Goal: Task Accomplishment & Management: Manage account settings

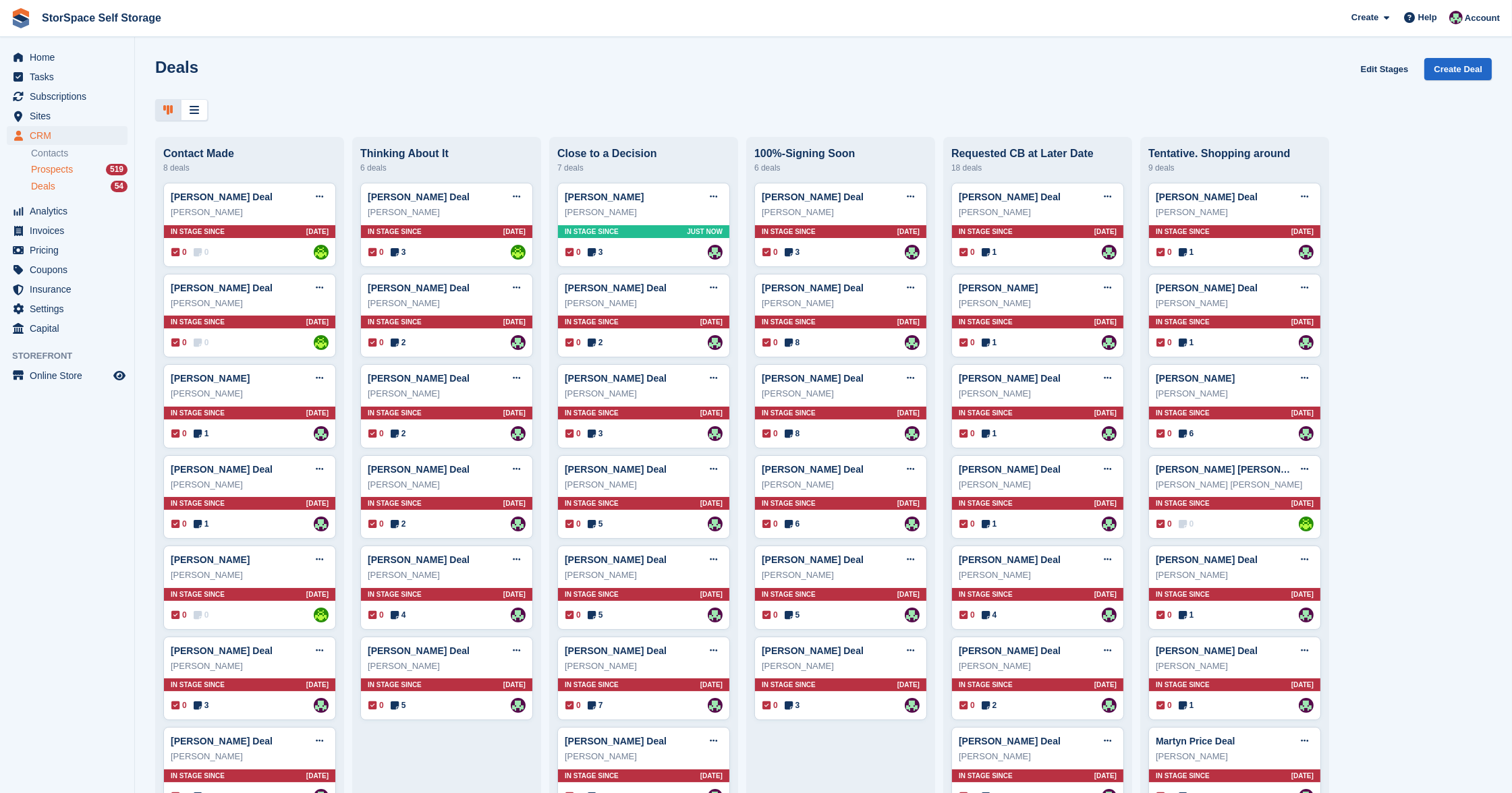
click at [57, 169] on span "Prospects" at bounding box center [52, 169] width 42 height 13
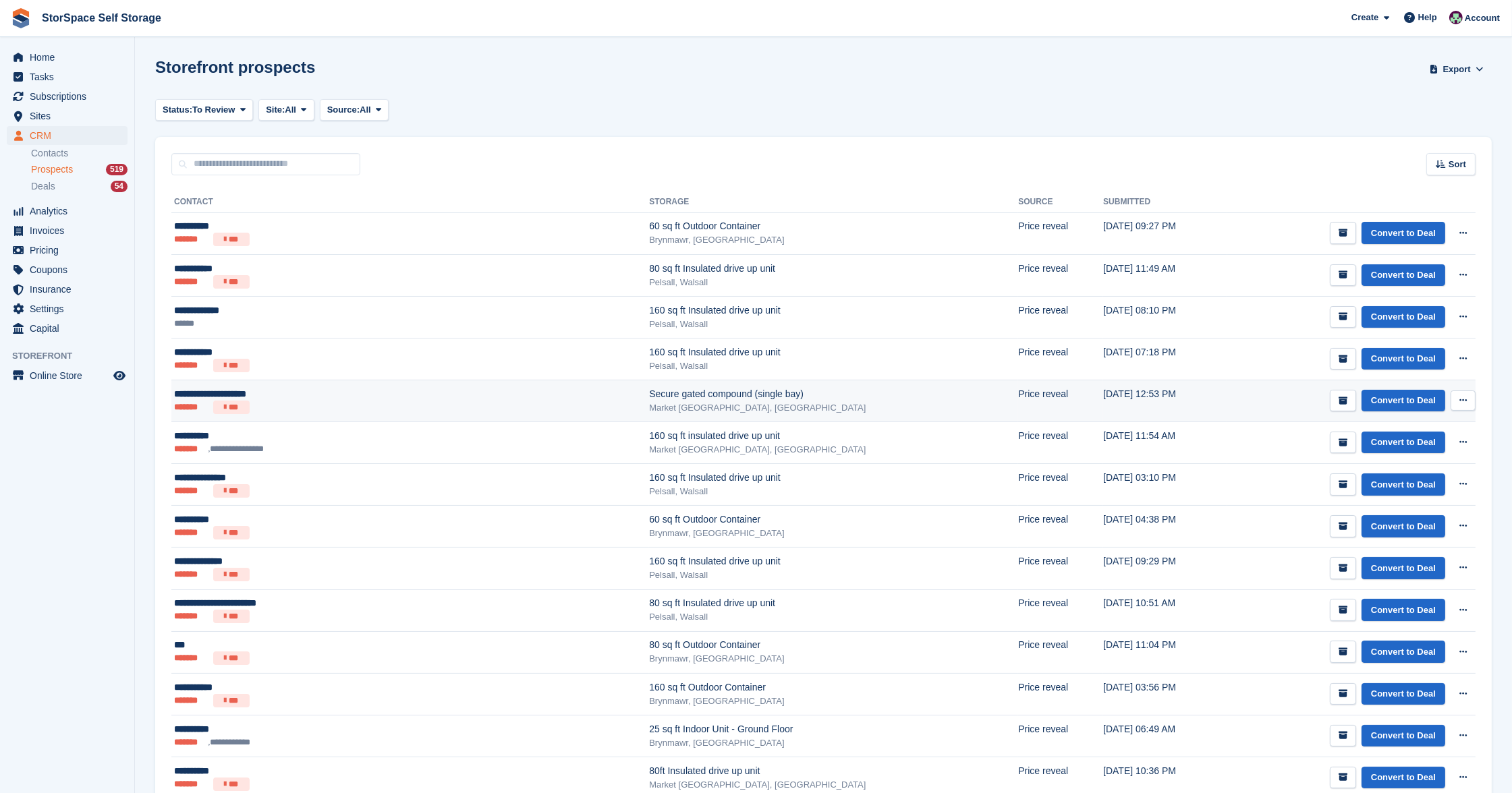
click at [308, 397] on div "**********" at bounding box center [313, 394] width 278 height 14
click at [65, 232] on span "Invoices" at bounding box center [70, 230] width 81 height 19
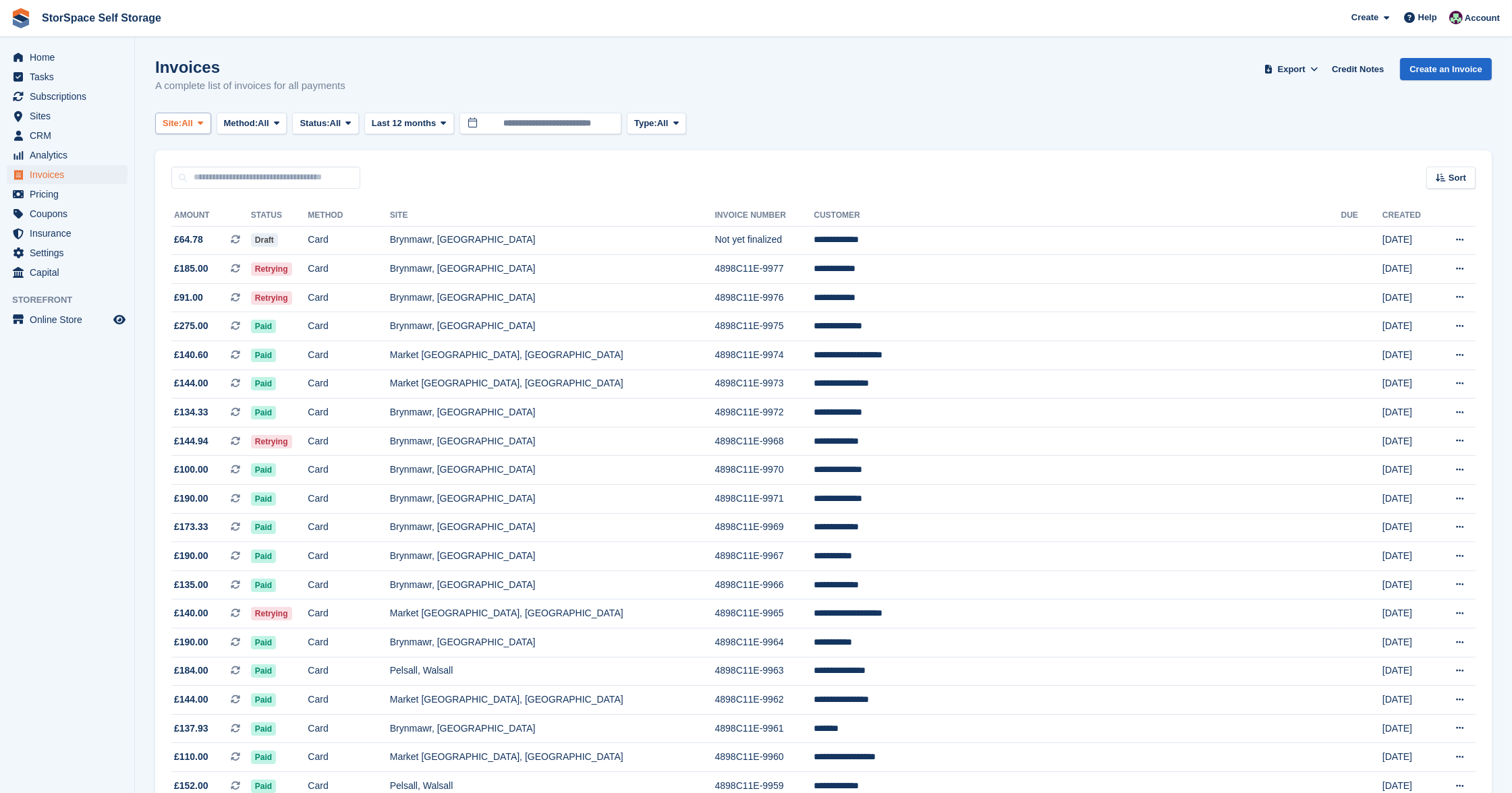
click at [193, 122] on span "All" at bounding box center [187, 123] width 11 height 14
click at [197, 219] on link "Market [GEOGRAPHIC_DATA], [GEOGRAPHIC_DATA]" at bounding box center [294, 228] width 266 height 24
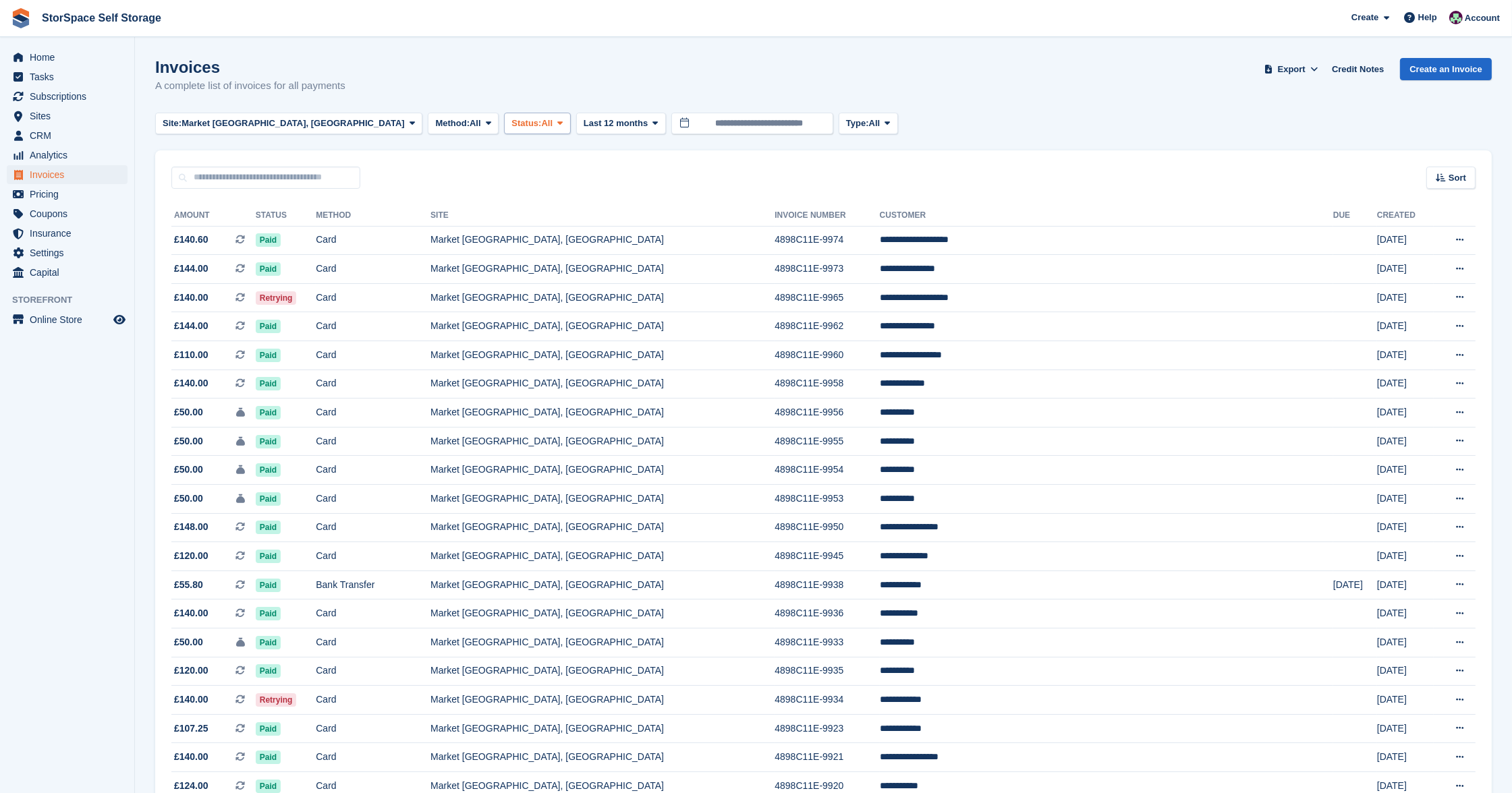
click at [512, 117] on span "Status:" at bounding box center [526, 123] width 30 height 14
click at [510, 222] on link "Open" at bounding box center [568, 228] width 117 height 24
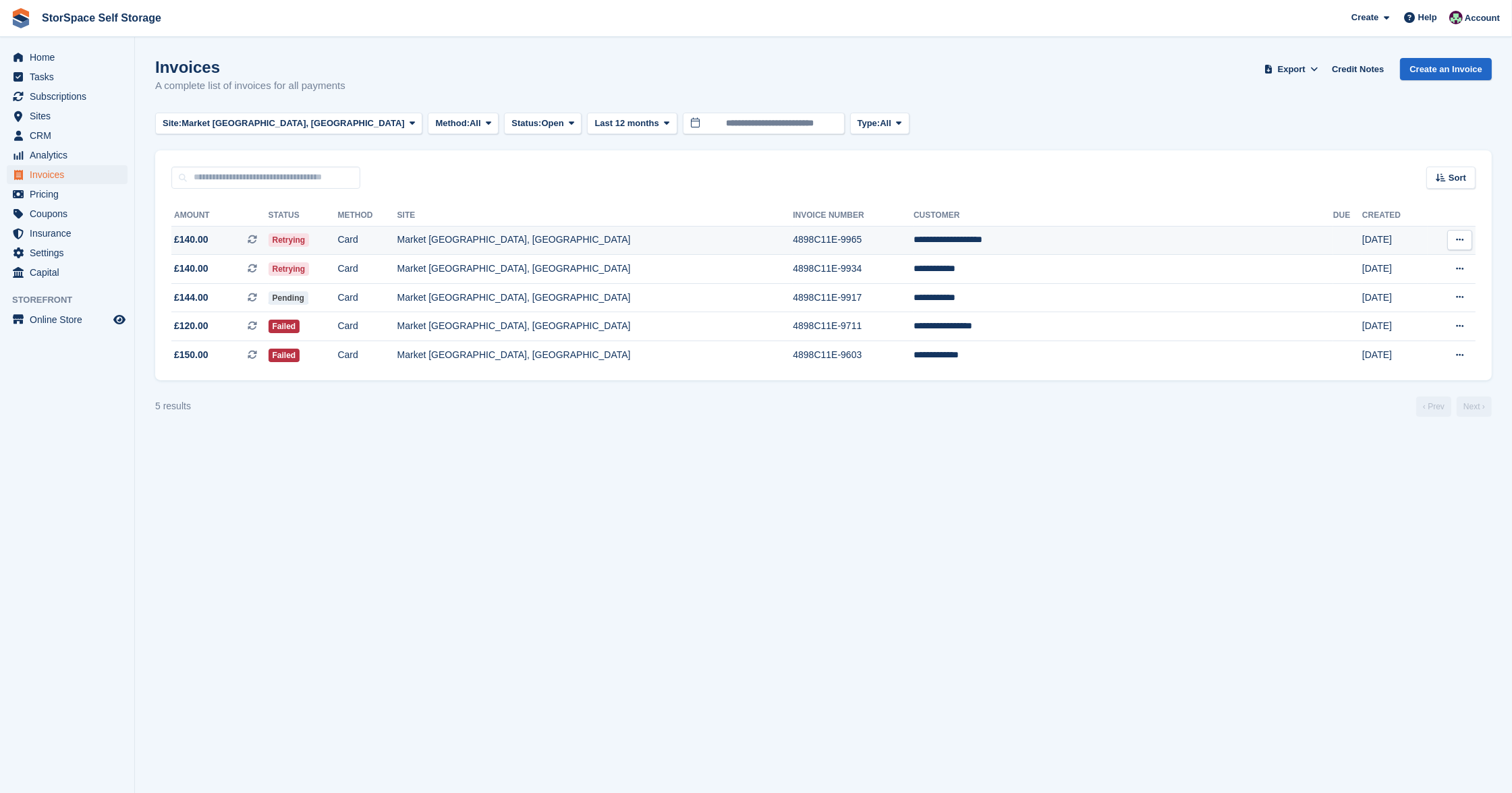
click at [338, 241] on td "Retrying" at bounding box center [303, 240] width 69 height 29
click at [338, 325] on td "Failed" at bounding box center [303, 327] width 69 height 29
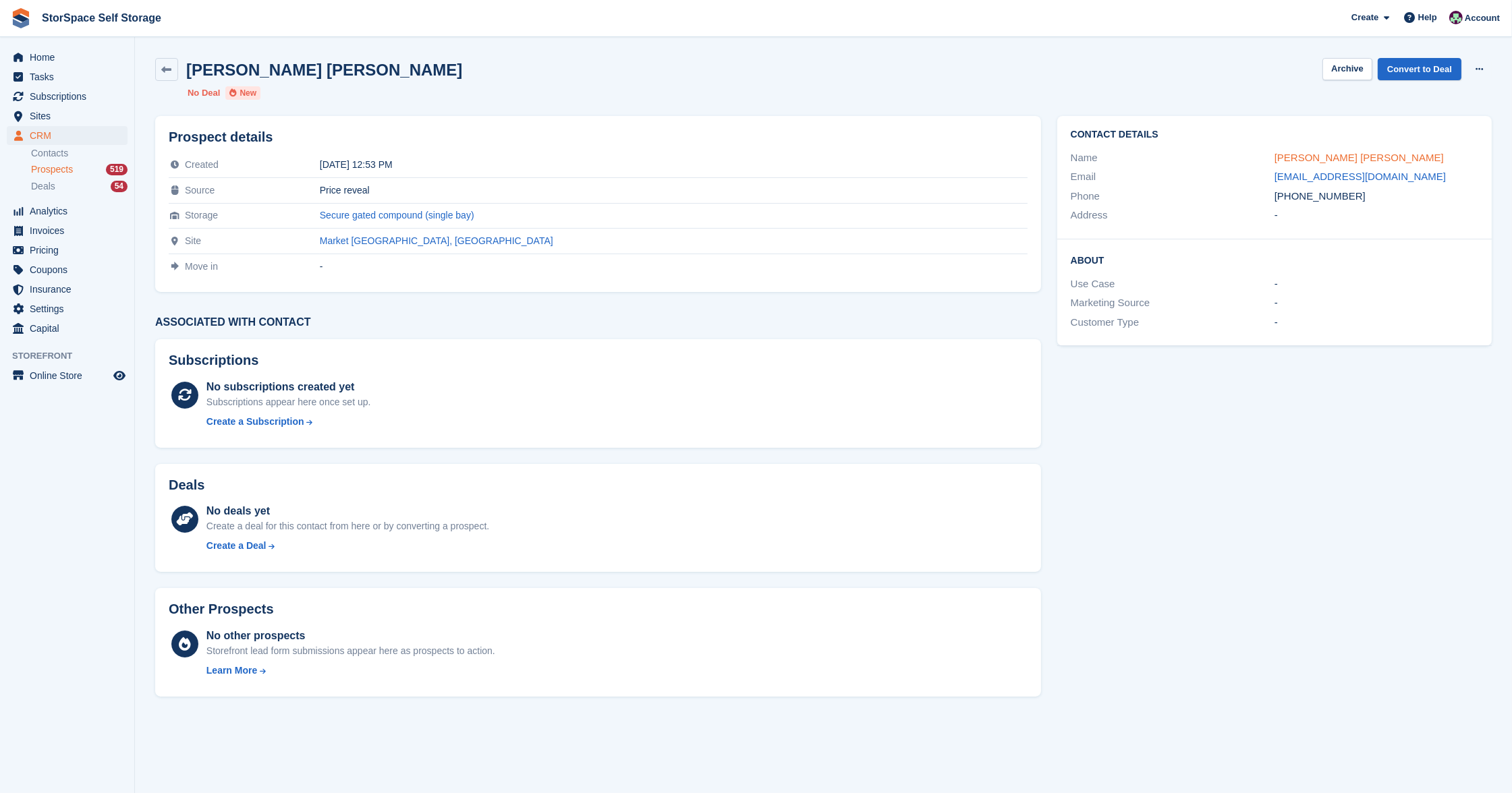
click at [1346, 156] on link "Nicola Amanda Beeston" at bounding box center [1360, 157] width 169 height 11
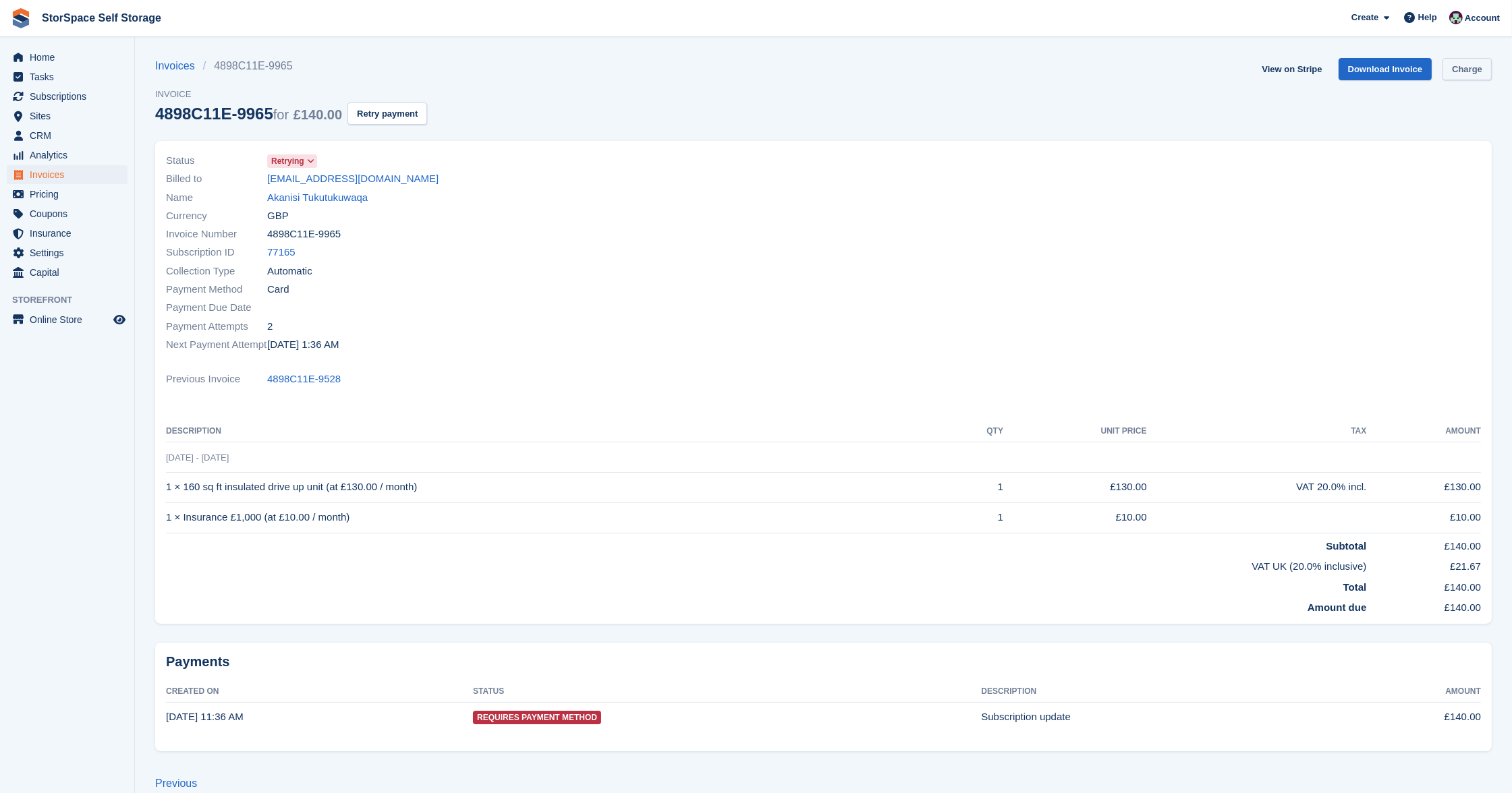
click at [1469, 67] on link "Charge" at bounding box center [1467, 69] width 49 height 23
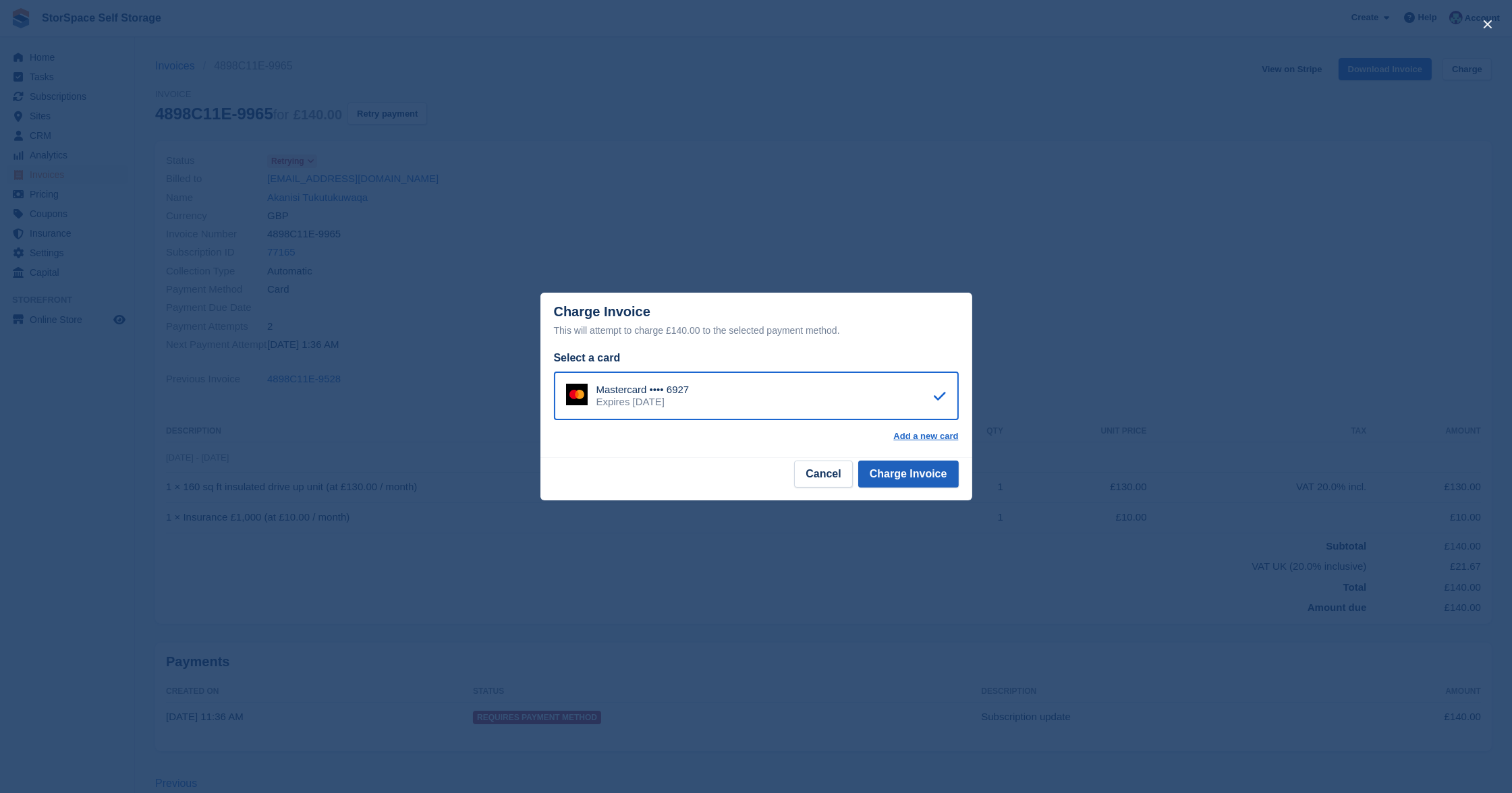
click at [946, 471] on button "Charge Invoice" at bounding box center [908, 474] width 101 height 27
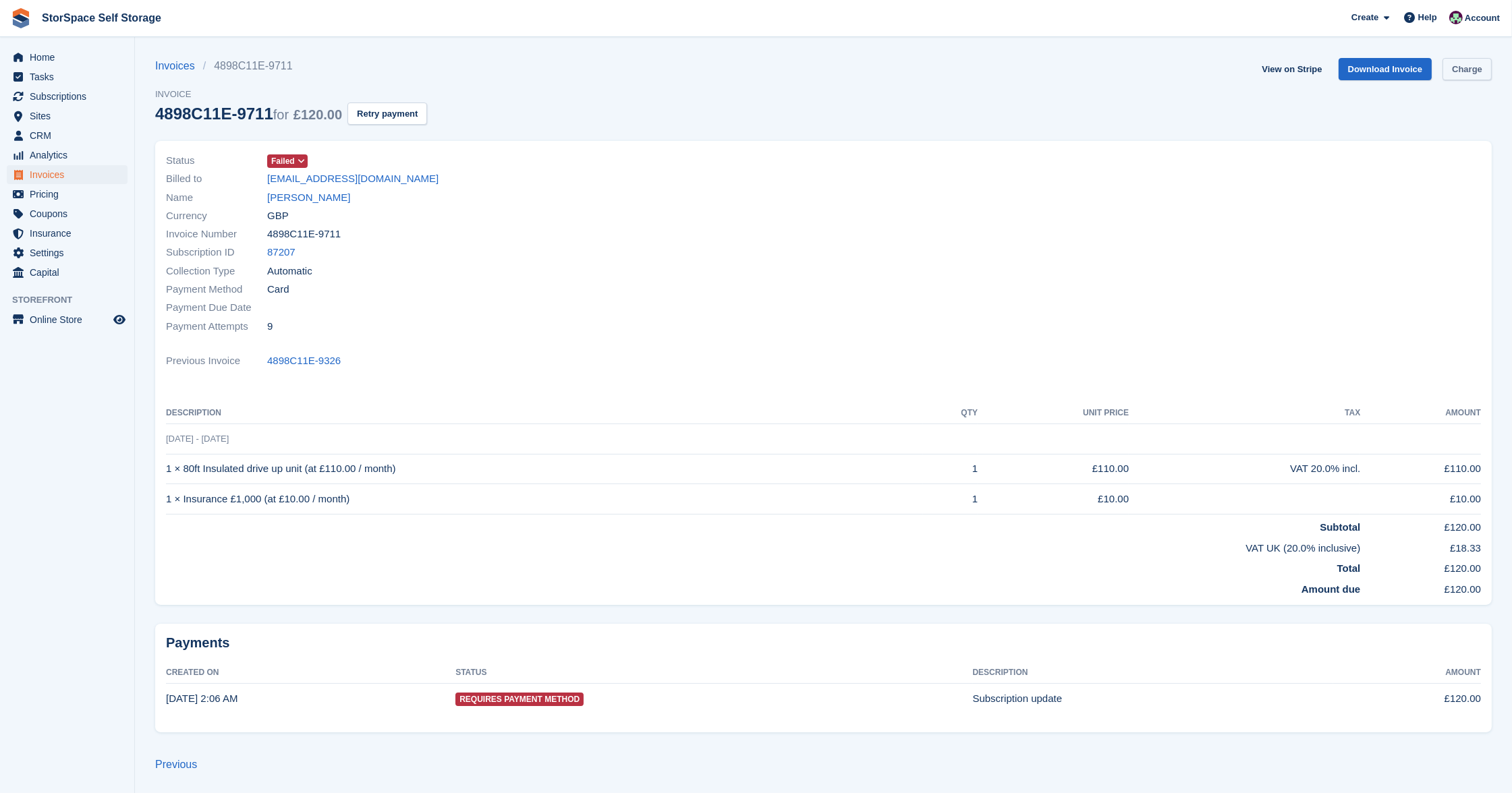
click at [1468, 64] on link "Charge" at bounding box center [1467, 69] width 49 height 23
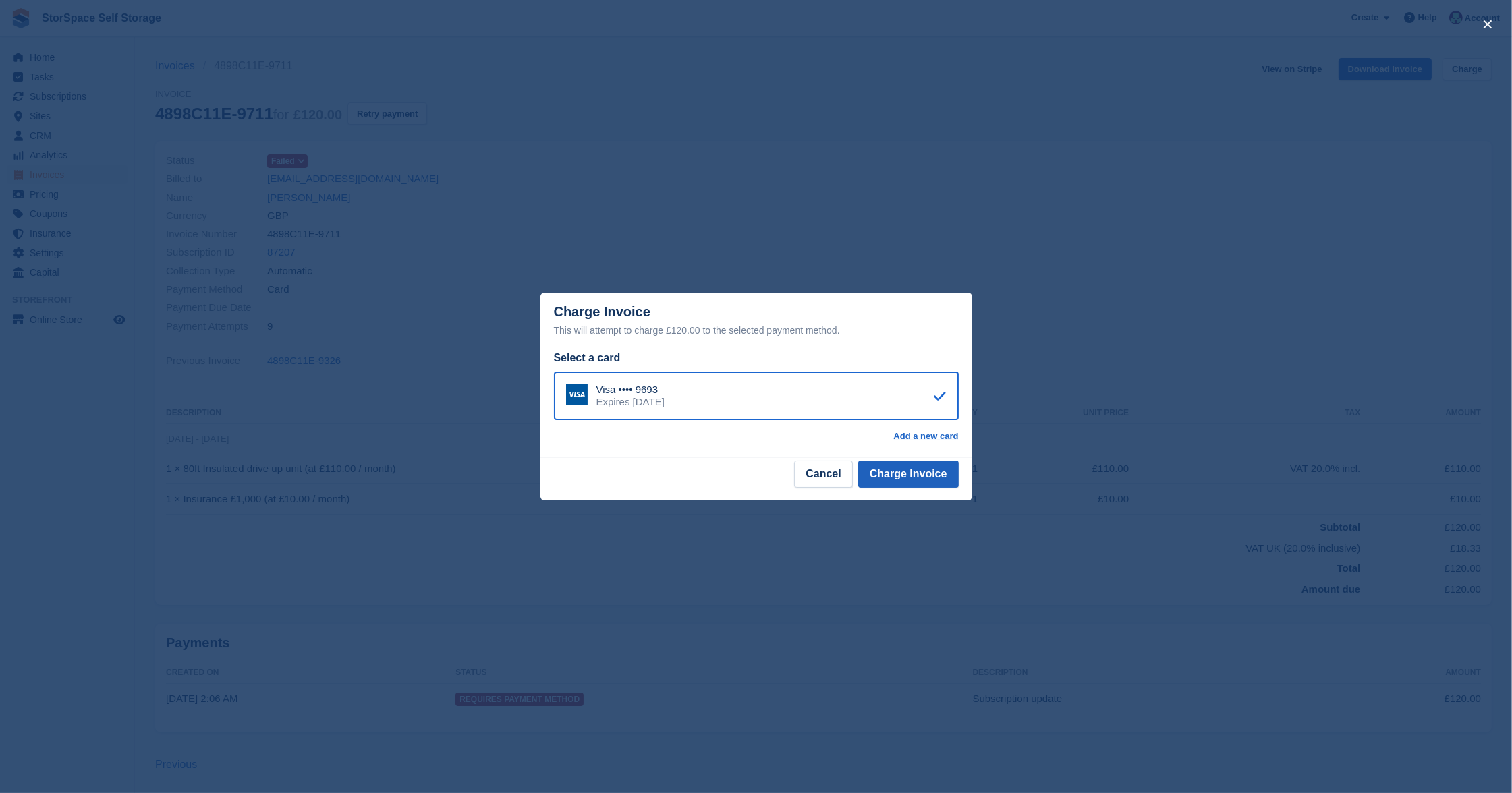
click at [898, 475] on button "Charge Invoice" at bounding box center [908, 474] width 101 height 27
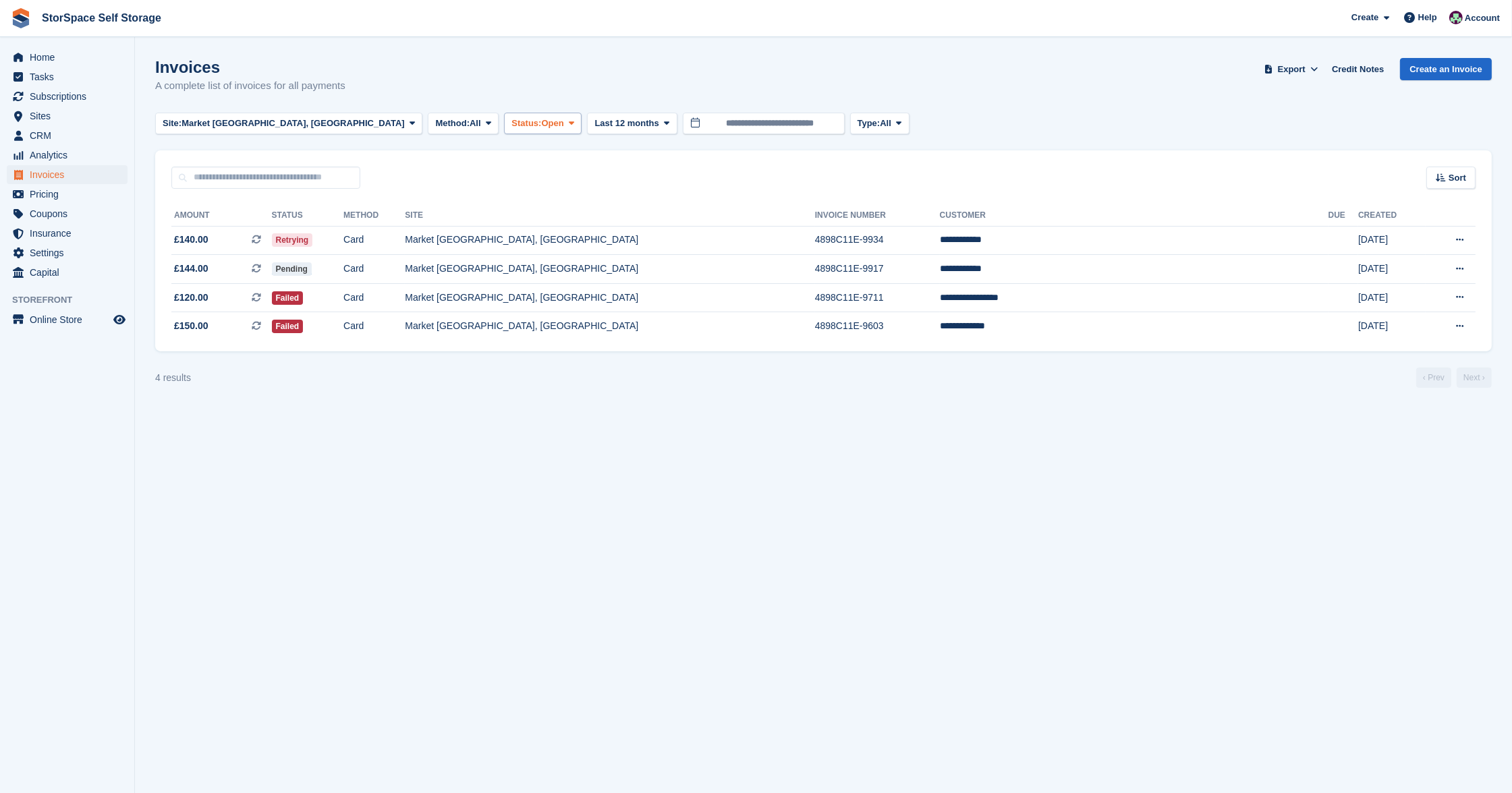
click at [504, 131] on button "Status: Open" at bounding box center [543, 124] width 77 height 23
click at [165, 75] on h1 "Invoices" at bounding box center [250, 67] width 190 height 19
click at [250, 113] on button "Site: [GEOGRAPHIC_DATA], [GEOGRAPHIC_DATA]" at bounding box center [288, 124] width 267 height 23
click at [244, 197] on link "Pelsall, Walsall" at bounding box center [294, 203] width 266 height 24
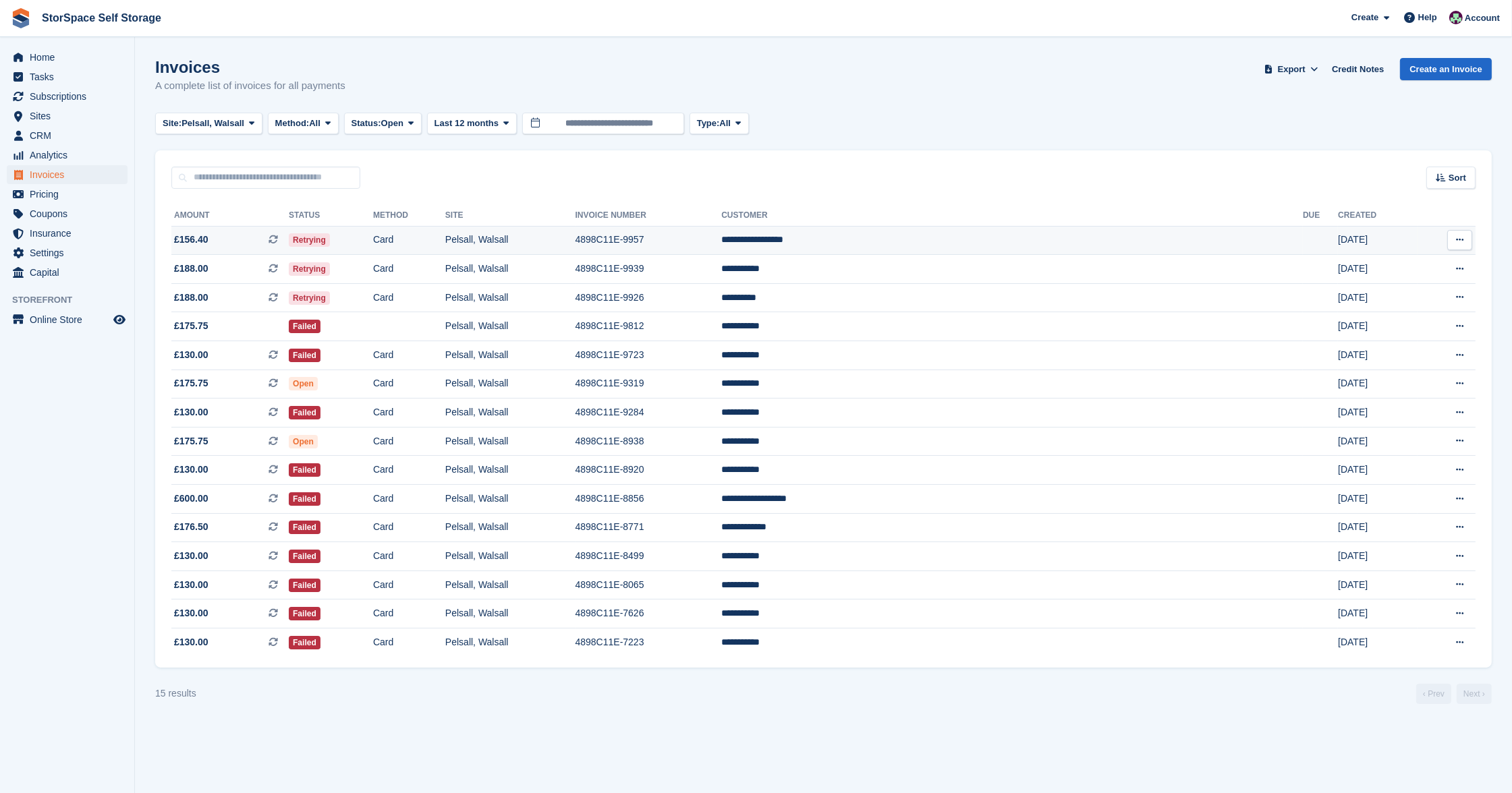
click at [722, 236] on td "4898C11E-9957" at bounding box center [648, 240] width 146 height 29
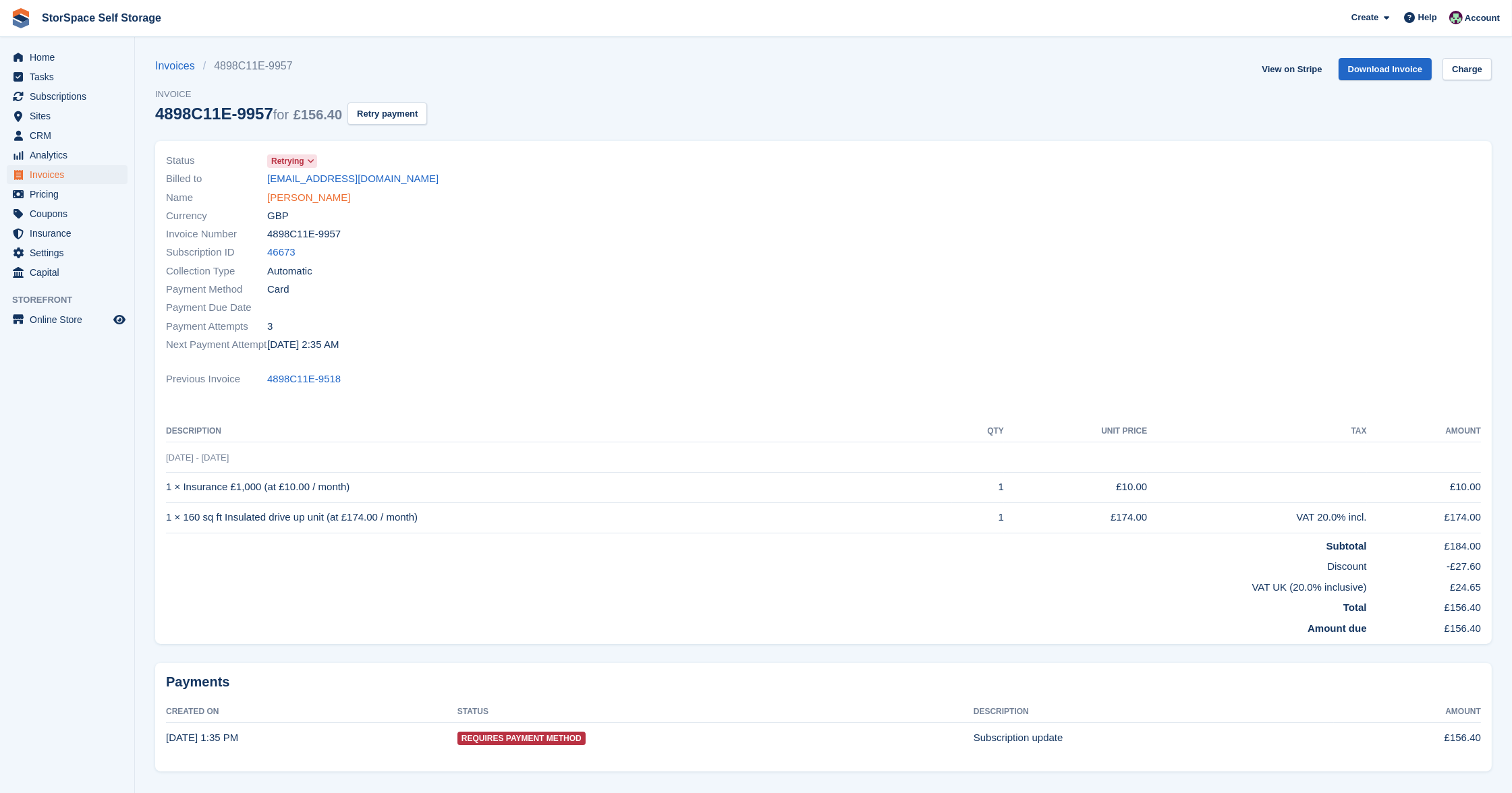
click at [324, 197] on link "[PERSON_NAME]" at bounding box center [308, 198] width 83 height 15
